Goal: Information Seeking & Learning: Learn about a topic

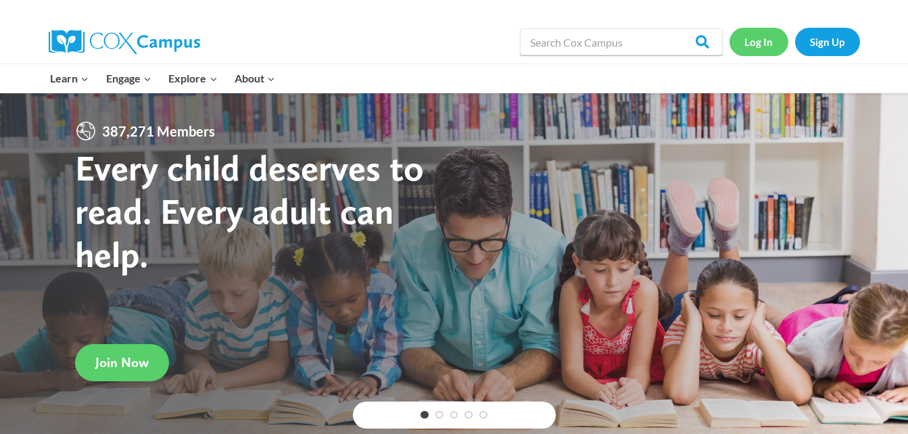
click at [766, 40] on link "Log In" at bounding box center [758, 42] width 59 height 28
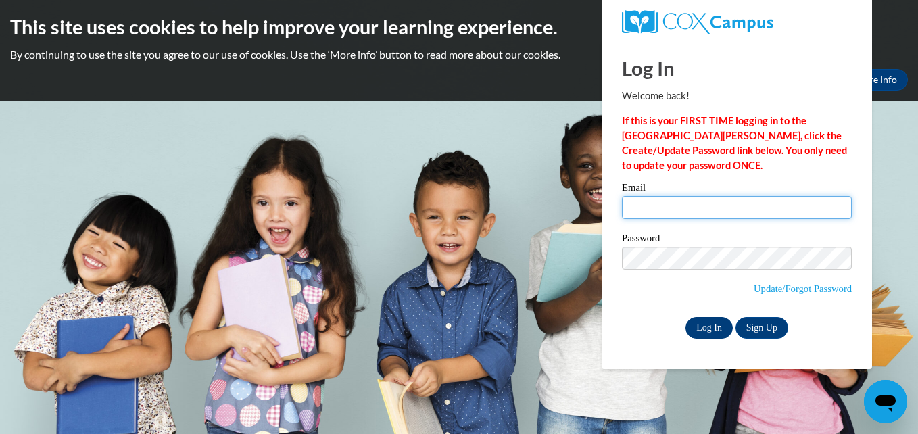
type input "skyphillips2@gmail.com"
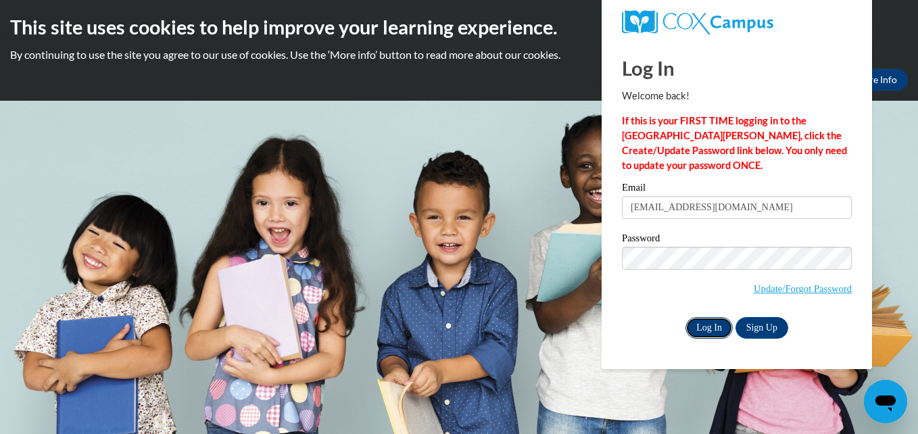
click at [708, 329] on input "Log In" at bounding box center [708, 328] width 47 height 22
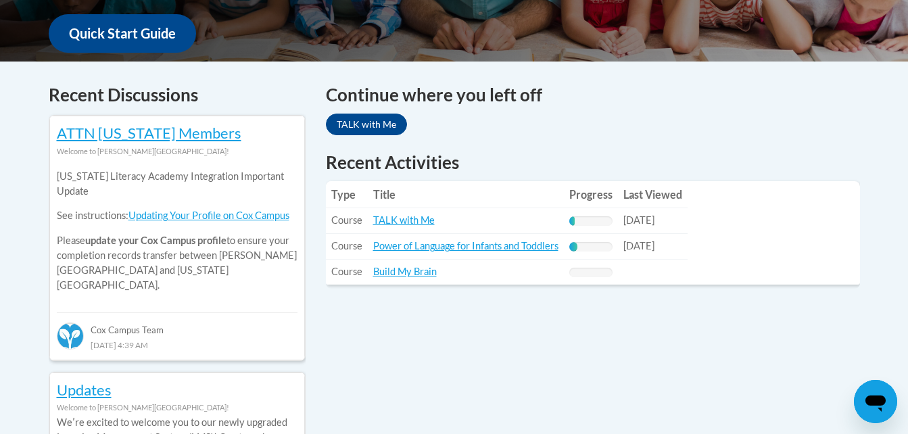
scroll to position [541, 0]
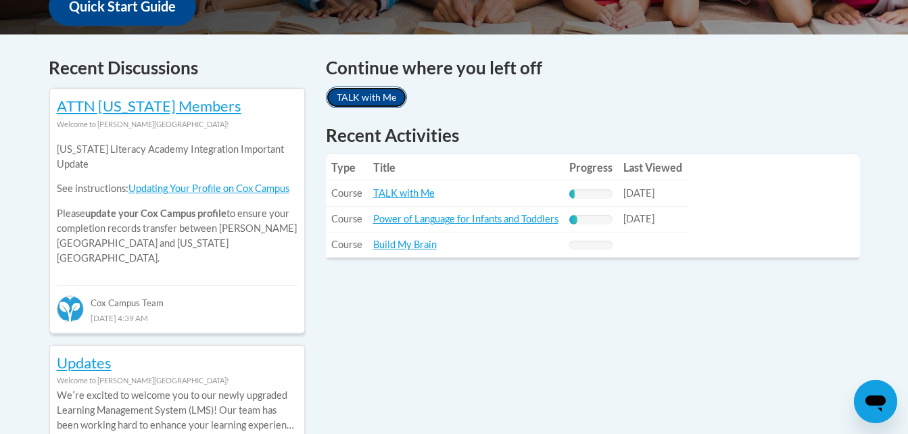
click at [365, 99] on link "TALK with Me" at bounding box center [366, 97] width 81 height 22
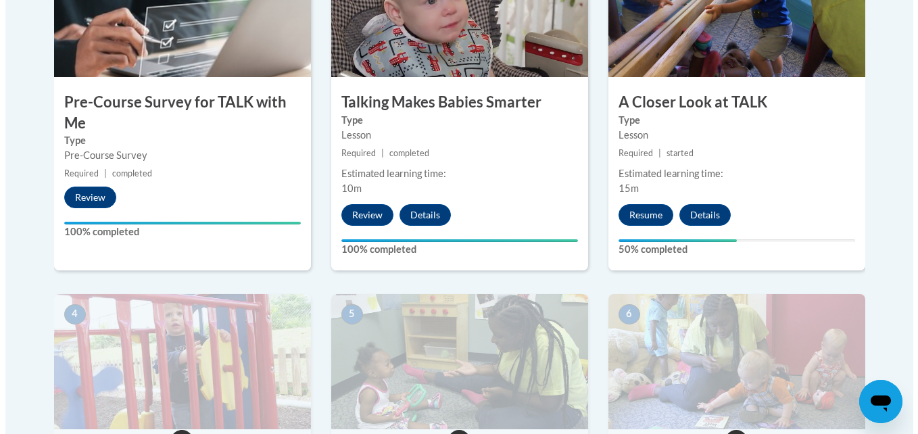
scroll to position [514, 0]
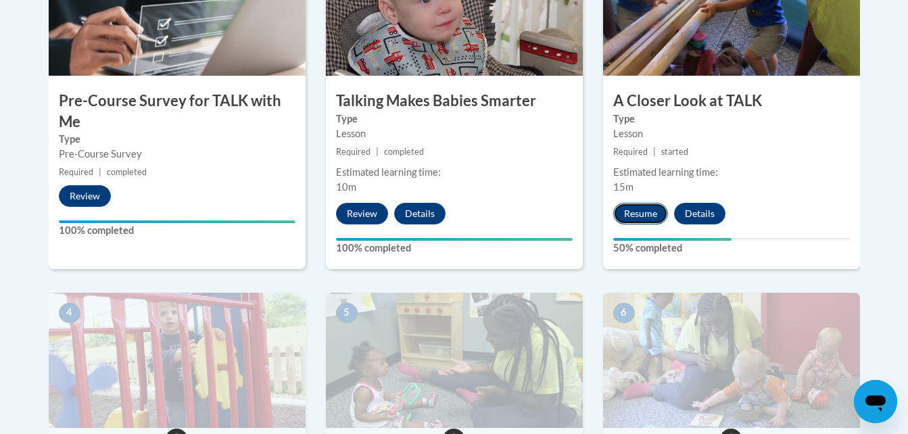
click at [641, 207] on button "Resume" at bounding box center [640, 214] width 55 height 22
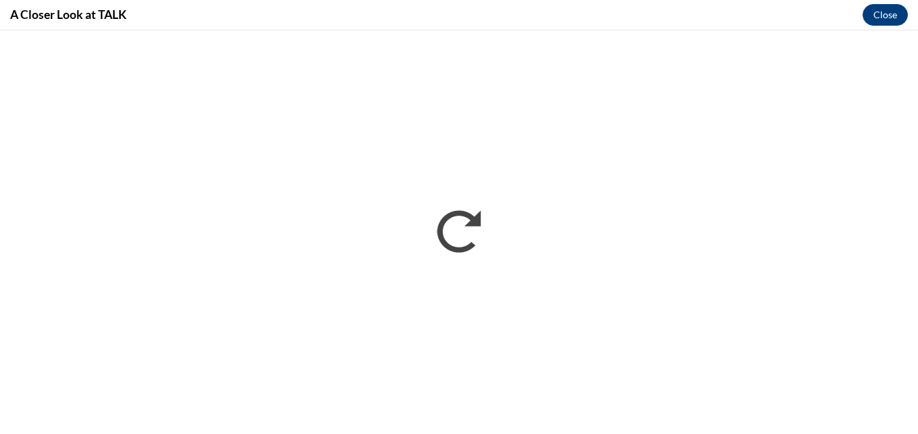
scroll to position [0, 0]
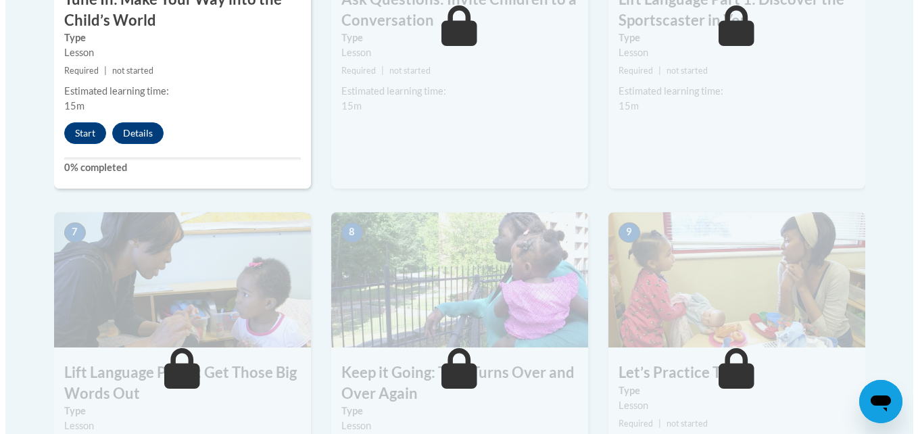
scroll to position [955, 0]
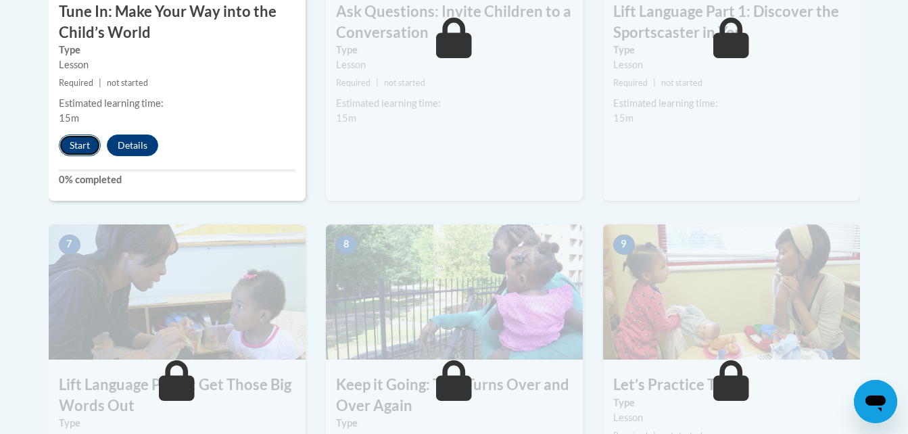
click at [72, 153] on button "Start" at bounding box center [80, 145] width 42 height 22
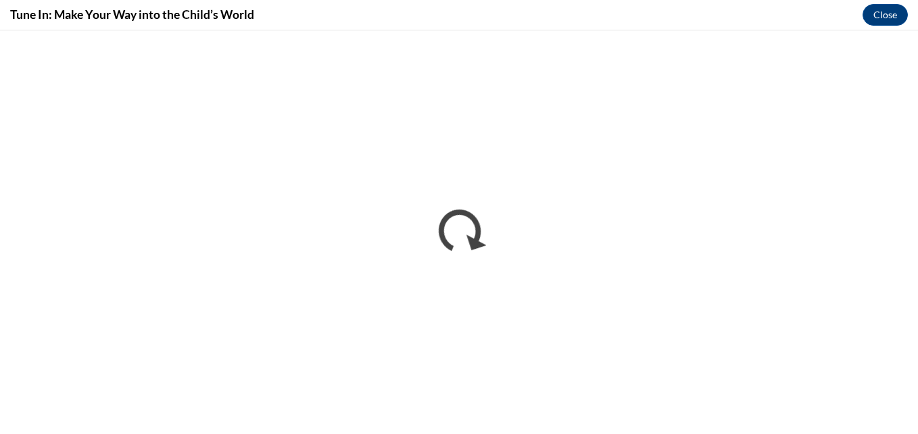
scroll to position [0, 0]
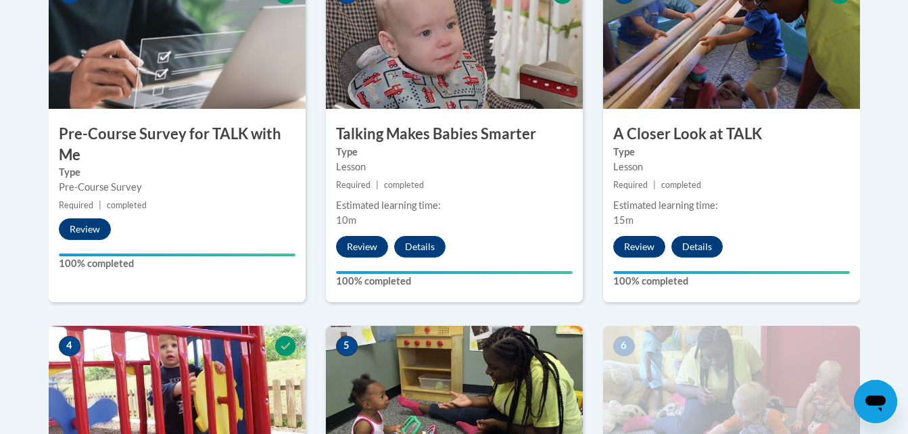
scroll to position [418, 0]
